Goal: Transaction & Acquisition: Subscribe to service/newsletter

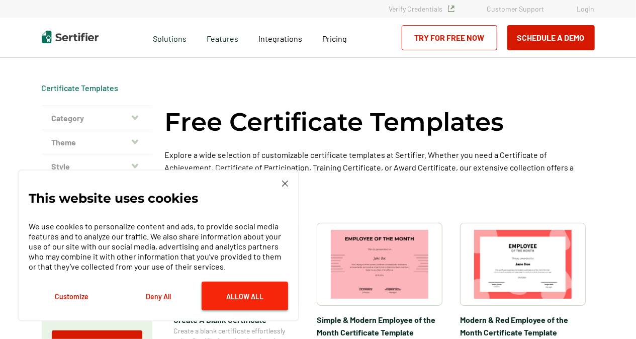
click at [244, 284] on button "Allow All" at bounding box center [244, 295] width 86 height 29
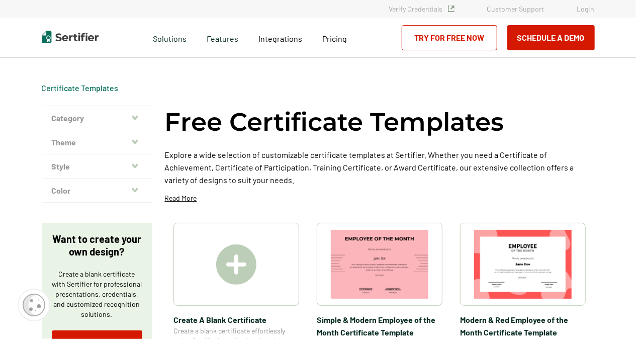
click at [224, 261] on img at bounding box center [236, 264] width 40 height 40
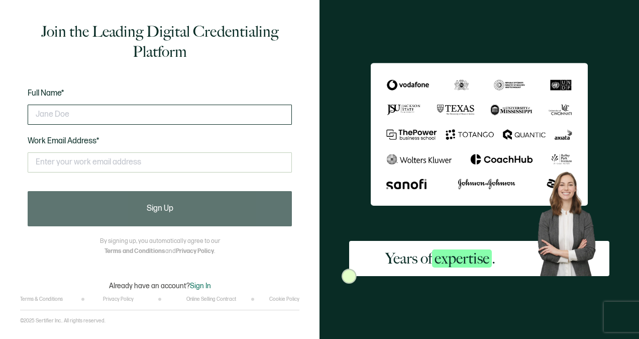
click at [88, 120] on input "text" at bounding box center [160, 115] width 264 height 20
type input "[PERSON_NAME]"
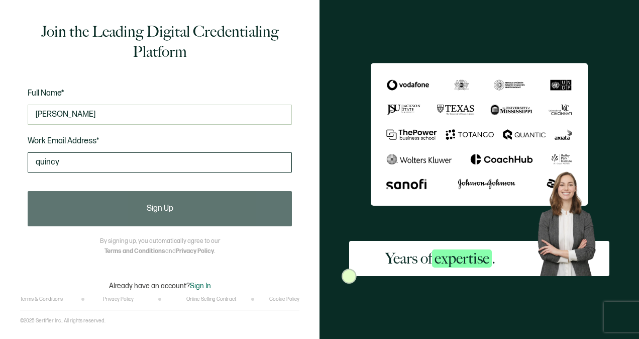
type input "[EMAIL_ADDRESS][DOMAIN_NAME]"
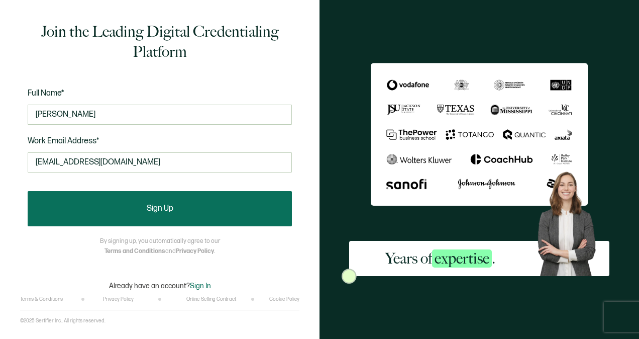
click at [85, 214] on button "Sign Up" at bounding box center [160, 208] width 264 height 35
